Goal: Task Accomplishment & Management: Manage account settings

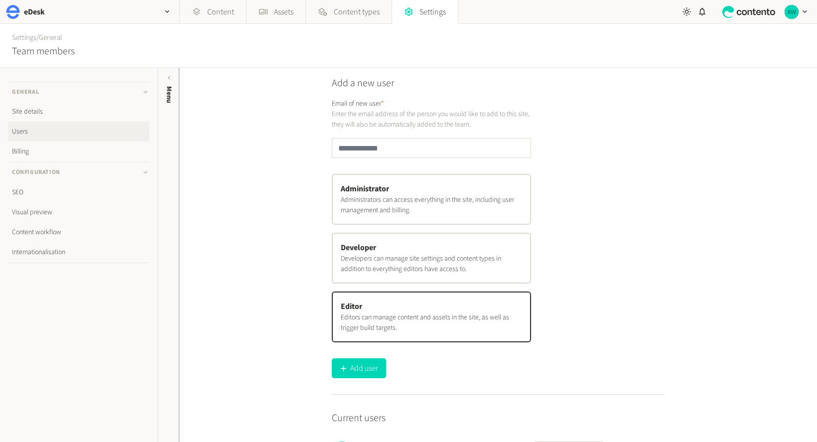
click at [804, 10] on icon "button" at bounding box center [805, 11] width 8 height 8
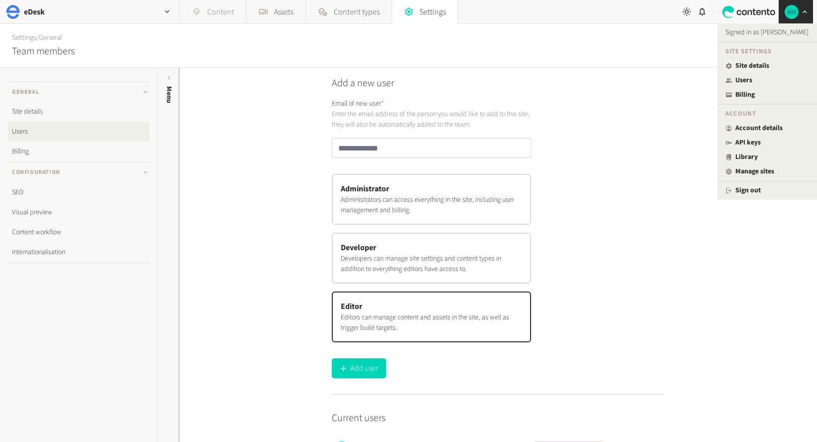
click at [201, 11] on link "Content" at bounding box center [213, 12] width 66 height 24
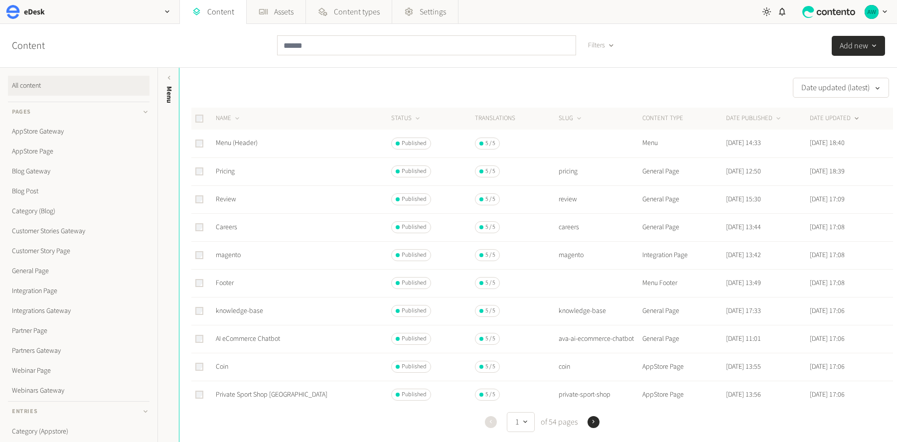
click at [609, 44] on icon "button" at bounding box center [611, 45] width 8 height 8
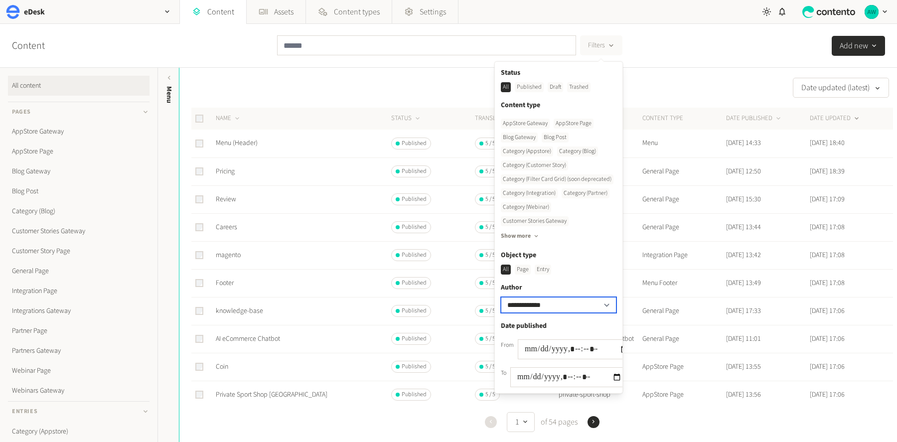
click at [534, 300] on select "**********" at bounding box center [559, 305] width 116 height 16
click at [707, 51] on div "**********" at bounding box center [448, 46] width 897 height 44
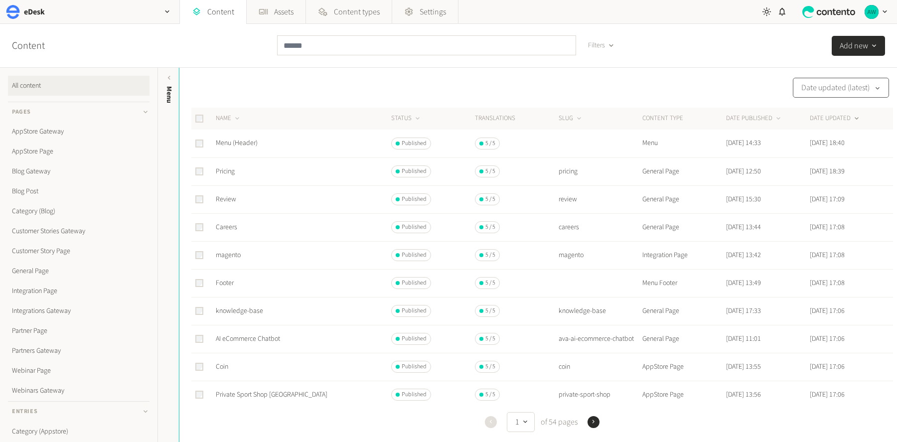
click at [811, 91] on div "button" at bounding box center [876, 87] width 14 height 11
click at [750, 62] on div "Content Filters Add new" at bounding box center [448, 46] width 897 height 44
click at [756, 43] on div "Content Filters Add new" at bounding box center [448, 46] width 897 height 44
click at [811, 10] on img "button" at bounding box center [871, 12] width 14 height 14
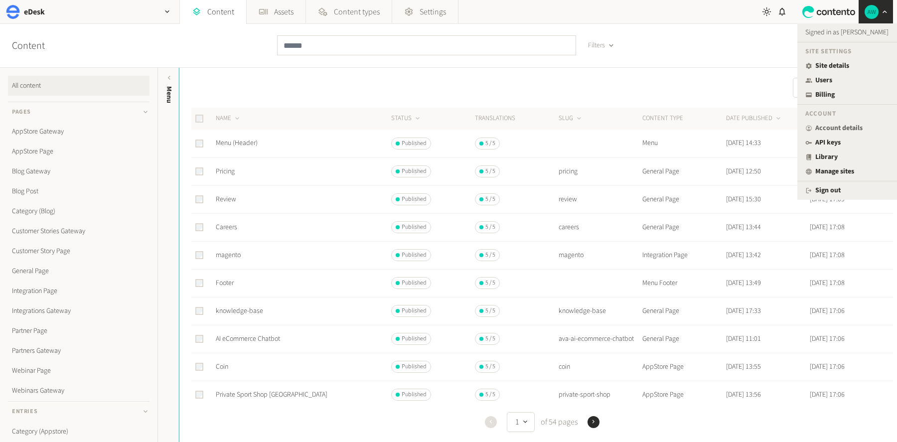
click at [811, 127] on link "Account details" at bounding box center [847, 128] width 84 height 10
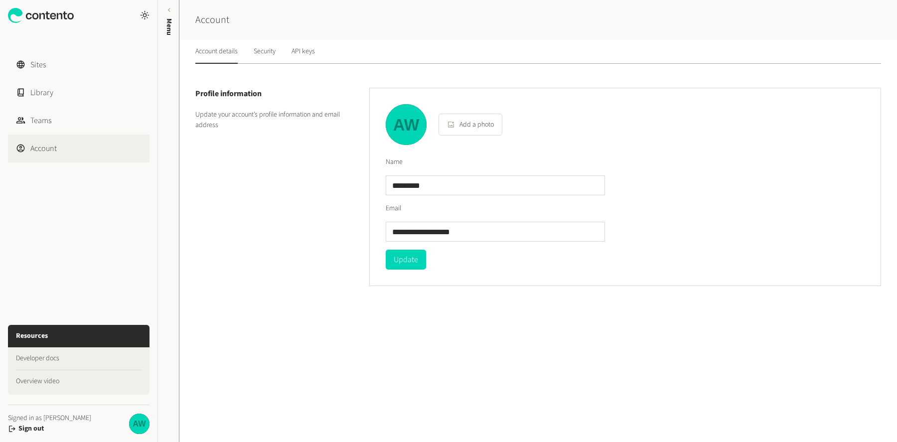
click at [254, 52] on div "Account details Security API keys" at bounding box center [255, 52] width 120 height 24
click at [272, 53] on link "Security" at bounding box center [265, 52] width 22 height 24
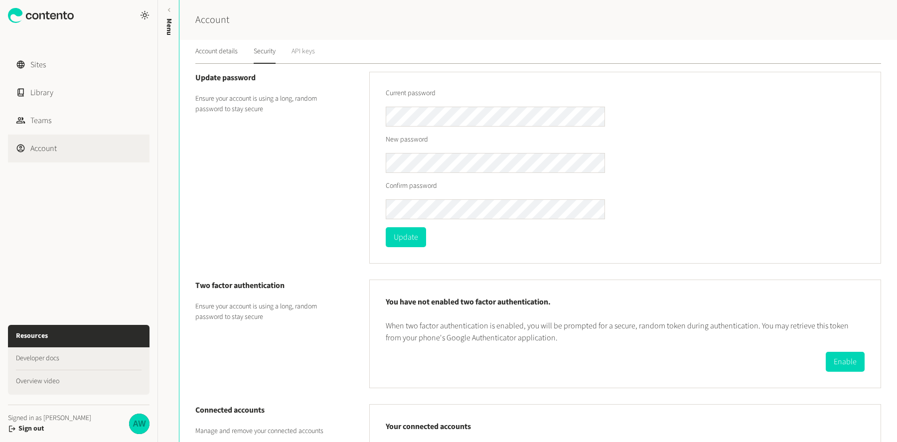
click at [309, 45] on link "API keys" at bounding box center [302, 52] width 23 height 24
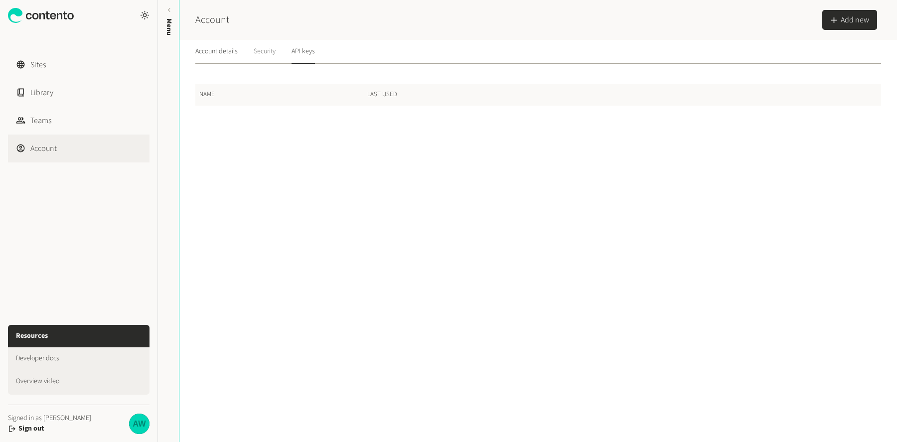
click at [266, 51] on link "Security" at bounding box center [265, 52] width 22 height 24
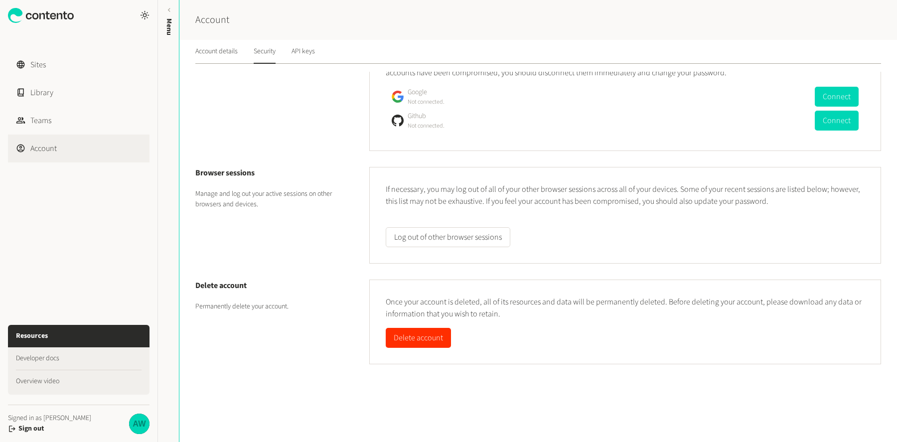
scroll to position [389, 0]
click at [473, 238] on button "Log out of other browser sessions" at bounding box center [448, 238] width 125 height 20
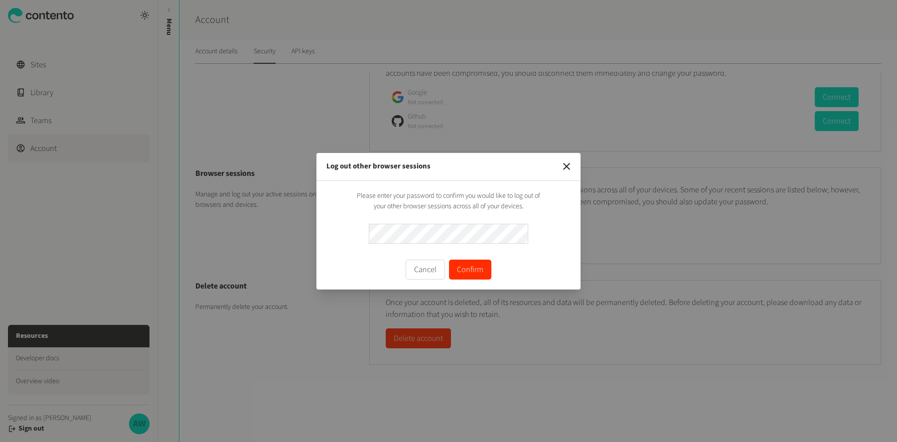
click at [554, 257] on div "Please enter your password to confirm you would like to log out of your other b…" at bounding box center [448, 235] width 244 height 89
drag, startPoint x: 472, startPoint y: 270, endPoint x: 465, endPoint y: 260, distance: 13.0
click at [467, 263] on button "Confirm" at bounding box center [470, 270] width 42 height 20
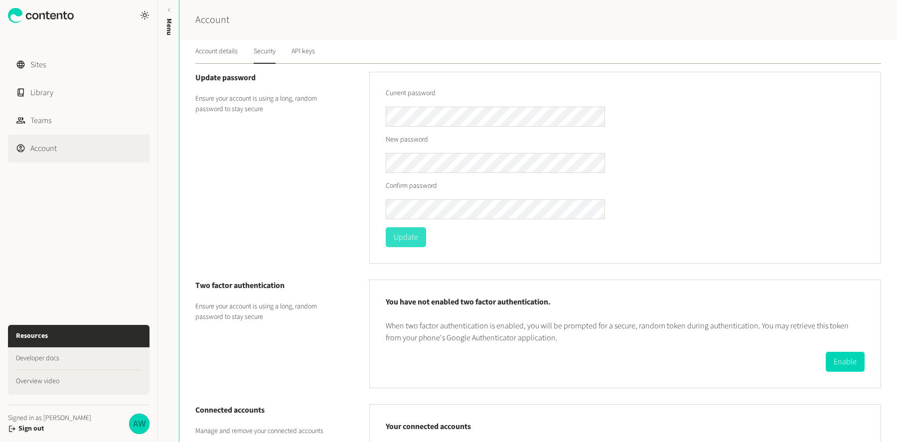
click at [407, 240] on button "Update" at bounding box center [406, 237] width 40 height 20
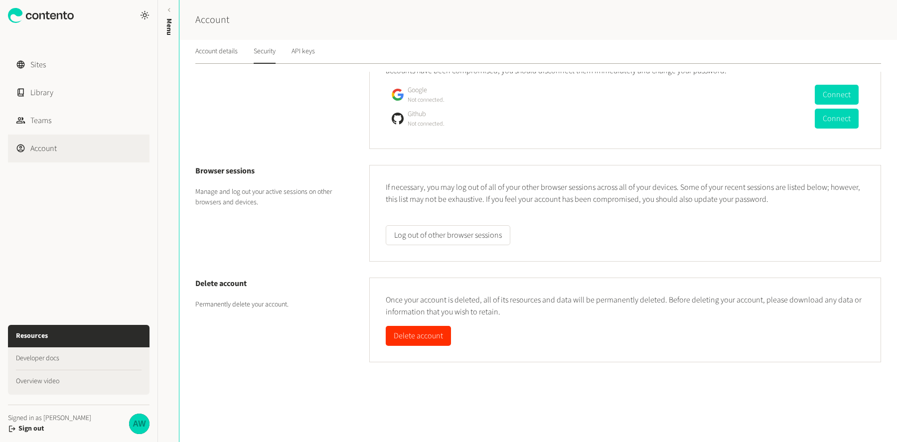
scroll to position [0, 0]
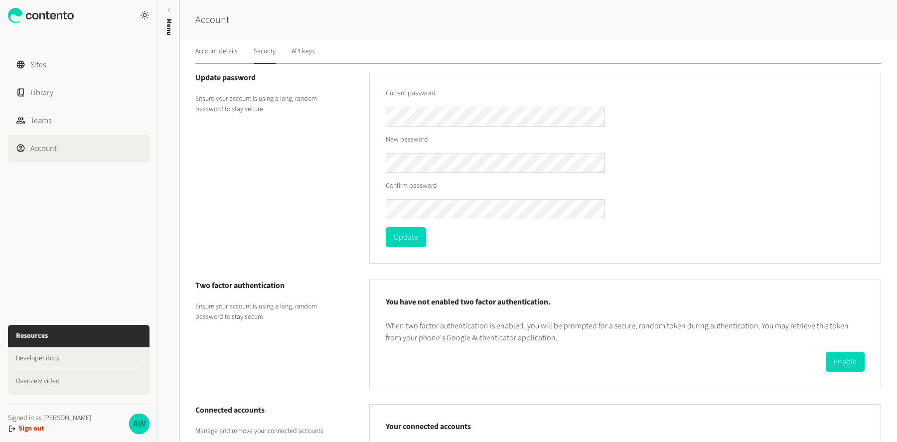
click at [30, 428] on button "Sign out" at bounding box center [30, 428] width 25 height 10
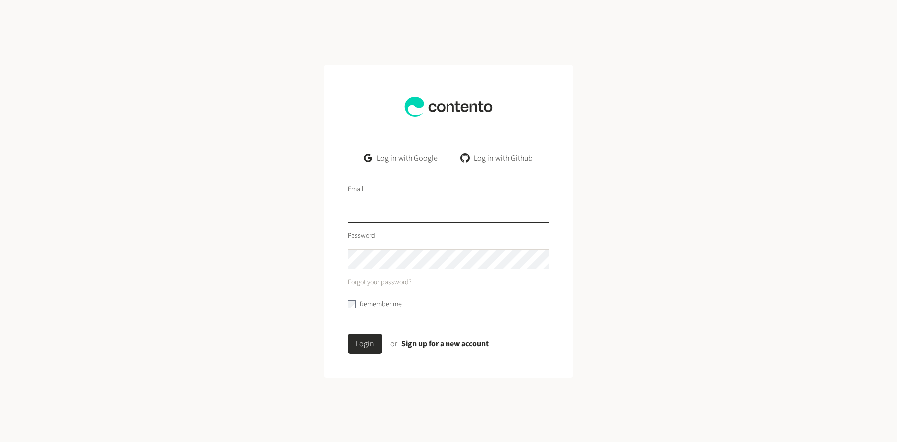
type input "**********"
click at [293, 260] on div "**********" at bounding box center [448, 221] width 897 height 442
click at [314, 307] on div "**********" at bounding box center [448, 221] width 897 height 442
click at [372, 304] on label "Remember me" at bounding box center [381, 304] width 42 height 10
click at [367, 345] on button "Login" at bounding box center [365, 344] width 34 height 20
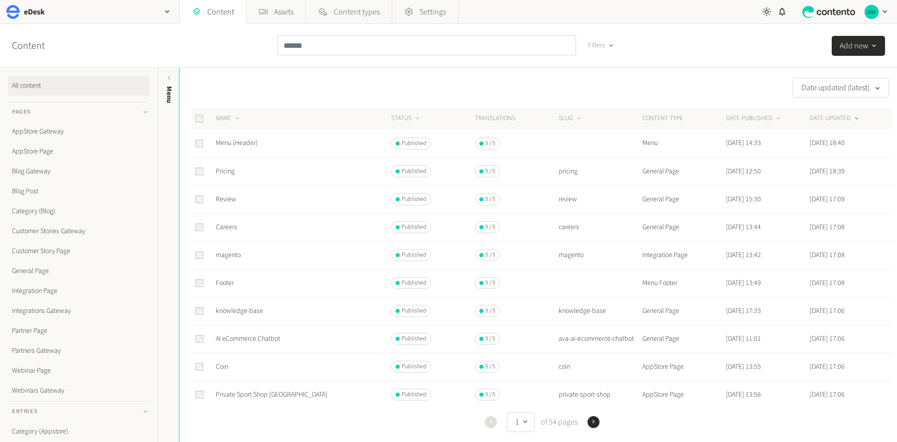
click at [230, 57] on div "Content Filters Add new" at bounding box center [448, 46] width 897 height 44
drag, startPoint x: 698, startPoint y: 26, endPoint x: 365, endPoint y: 141, distance: 352.6
click at [699, 27] on div "Content Filters Add new" at bounding box center [448, 46] width 897 height 44
click at [315, 44] on input "text" at bounding box center [426, 45] width 299 height 20
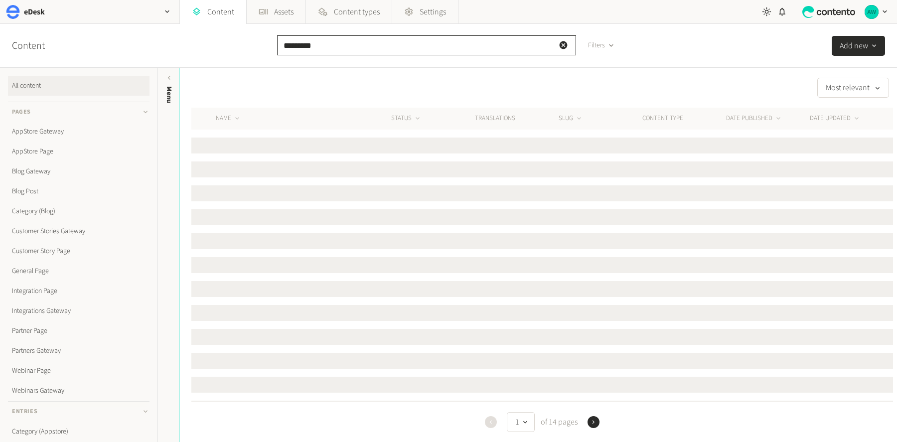
click at [297, 45] on input "*********" at bounding box center [426, 45] width 299 height 20
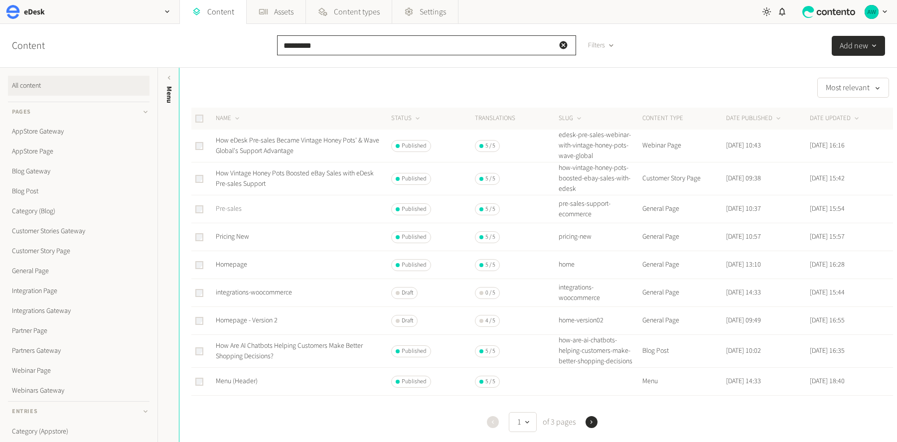
type input "*********"
click at [224, 208] on link "Pre-sales" at bounding box center [229, 209] width 26 height 10
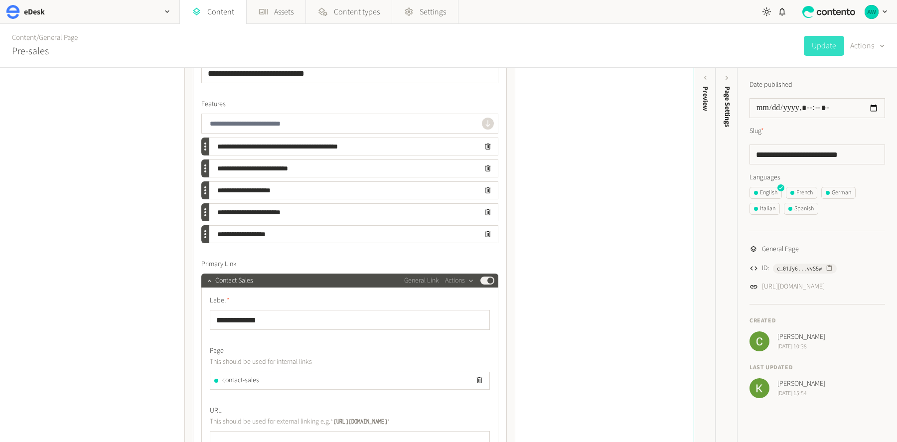
scroll to position [8189, 0]
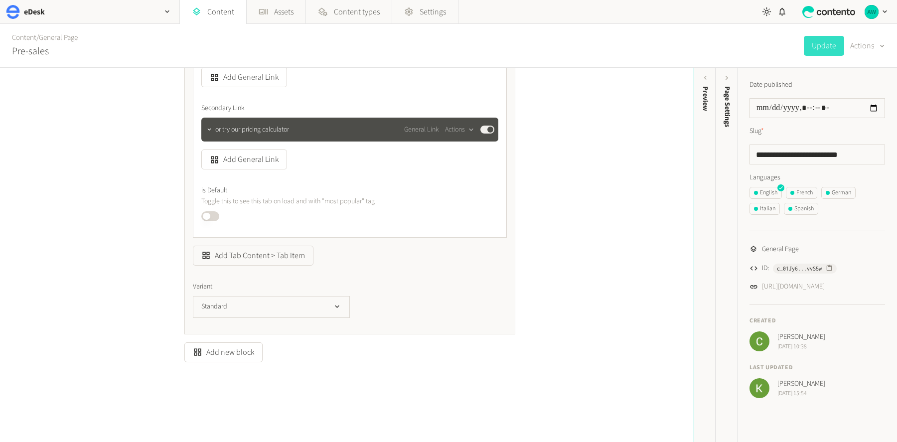
click at [50, 360] on div "**********" at bounding box center [346, 255] width 693 height 374
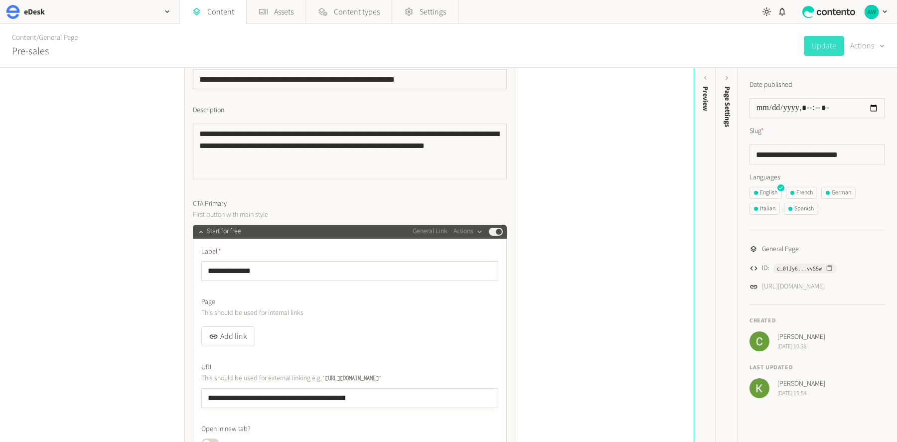
scroll to position [0, 0]
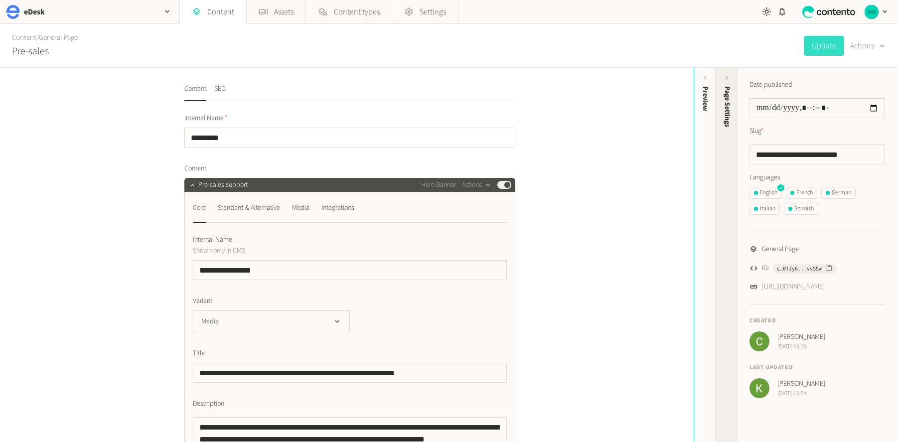
click at [730, 149] on div "Page Settings" at bounding box center [727, 163] width 22 height 179
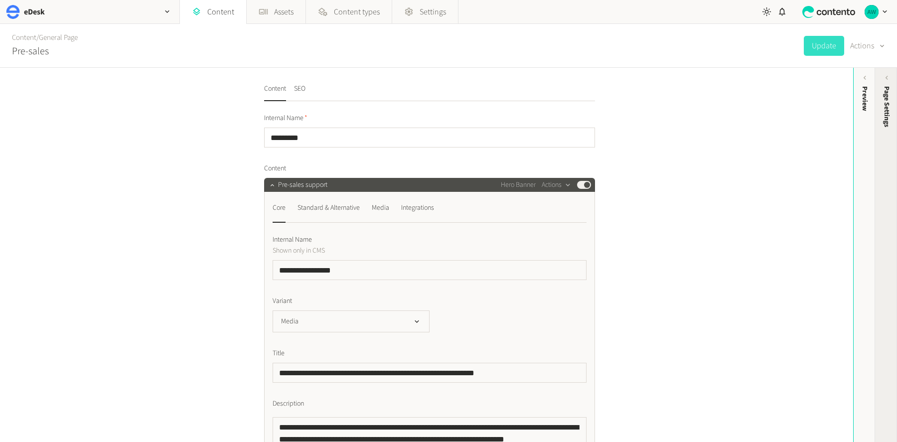
click at [887, 148] on div "Page Settings" at bounding box center [886, 163] width 22 height 179
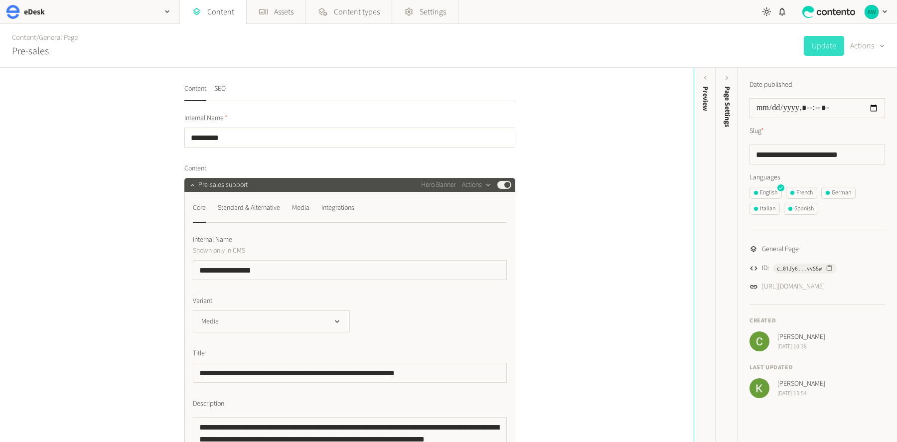
click at [723, 41] on div "Content / General Page Pre-sales Update Actions" at bounding box center [448, 46] width 897 height 44
click at [883, 45] on icon "button" at bounding box center [882, 46] width 4 height 2
click at [713, 44] on div "Content / General Page Pre-sales Update Actions" at bounding box center [448, 46] width 897 height 44
click at [881, 10] on icon "button" at bounding box center [884, 11] width 8 height 8
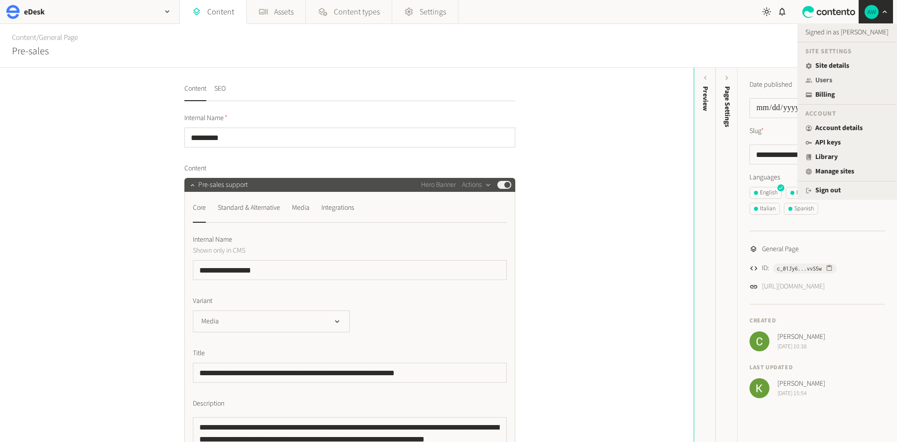
click at [821, 80] on link "Users" at bounding box center [847, 80] width 84 height 10
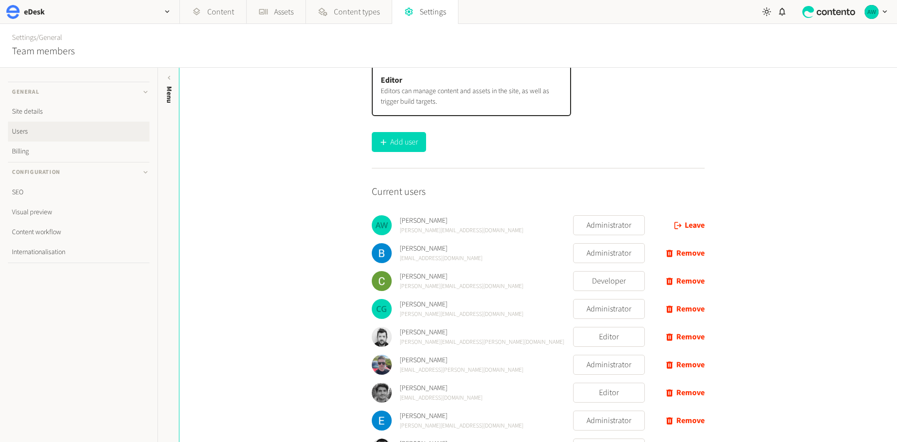
scroll to position [206, 0]
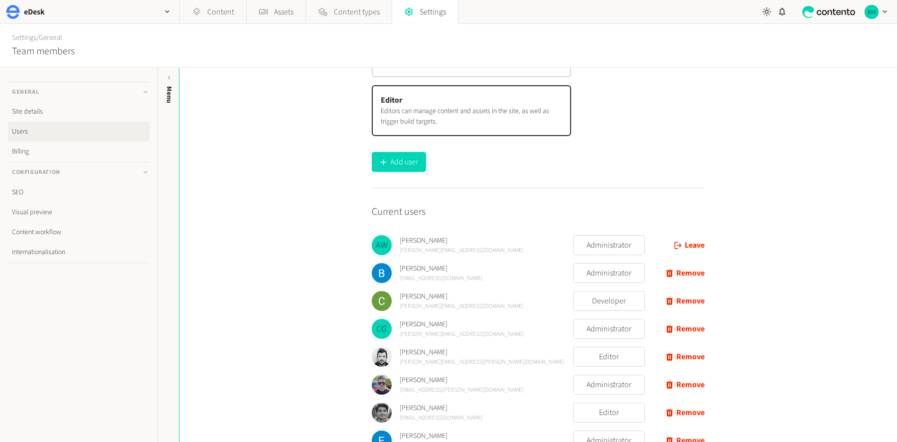
click at [261, 202] on div "Add a new user Email of new user * Enter the email address of the person you wo…" at bounding box center [537, 255] width 717 height 374
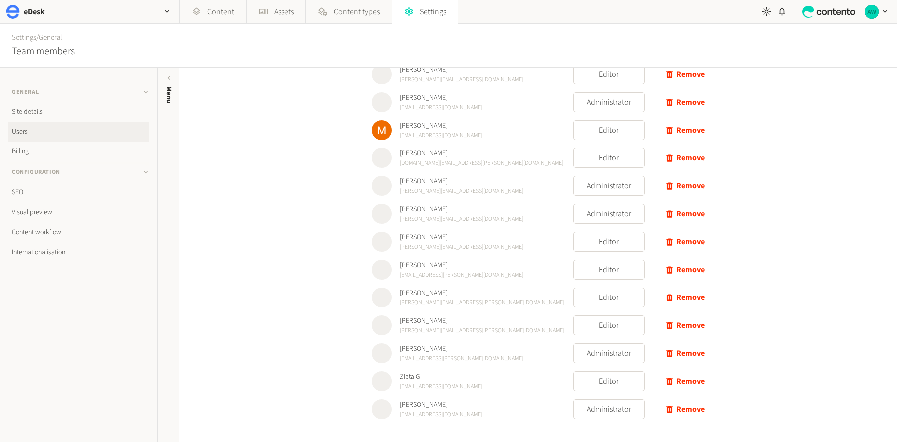
scroll to position [741, 0]
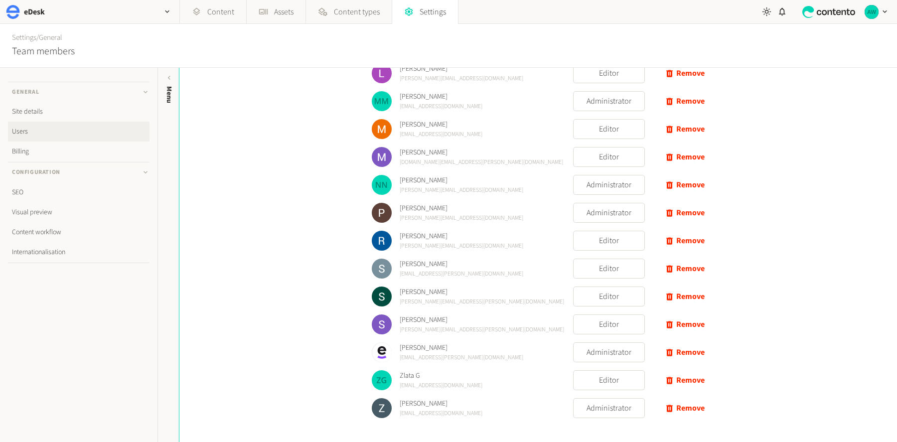
click at [778, 408] on div "Add a new user Email of new user * Enter the email address of the person you wo…" at bounding box center [537, 255] width 717 height 374
click at [807, 310] on div "Add a new user Email of new user * Enter the email address of the person you wo…" at bounding box center [537, 255] width 717 height 374
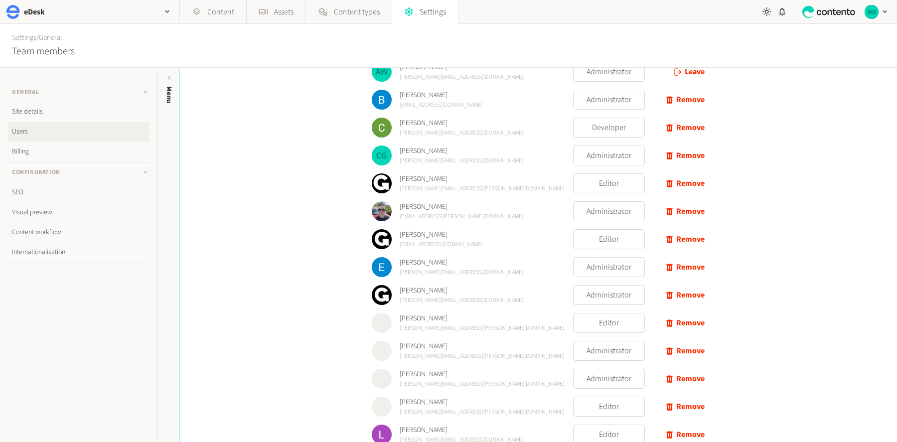
scroll to position [374, 0]
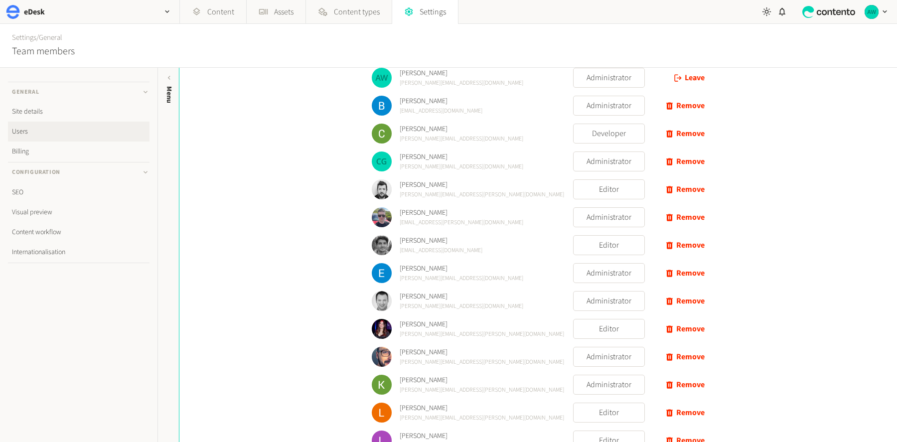
click at [123, 25] on div "Settings / General Team members" at bounding box center [448, 46] width 897 height 44
